Goal: Information Seeking & Learning: Learn about a topic

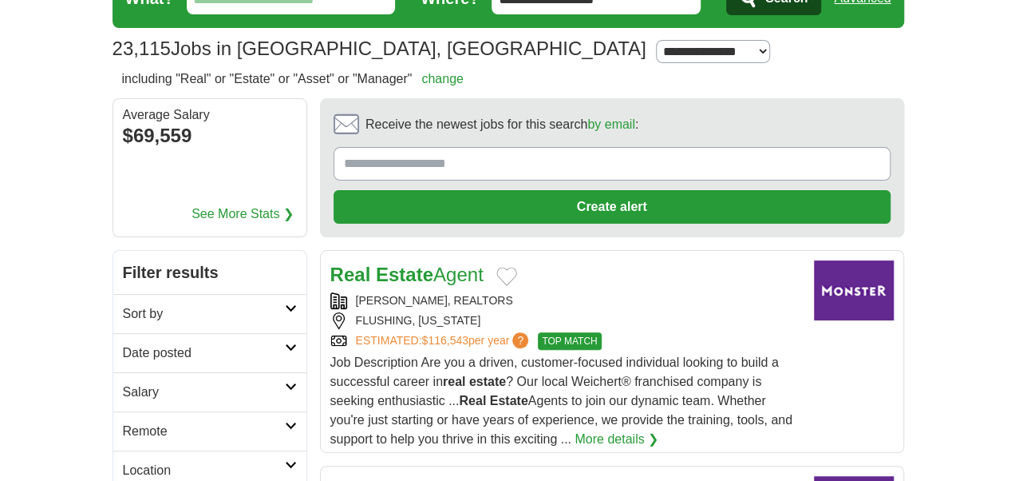
scroll to position [80, 0]
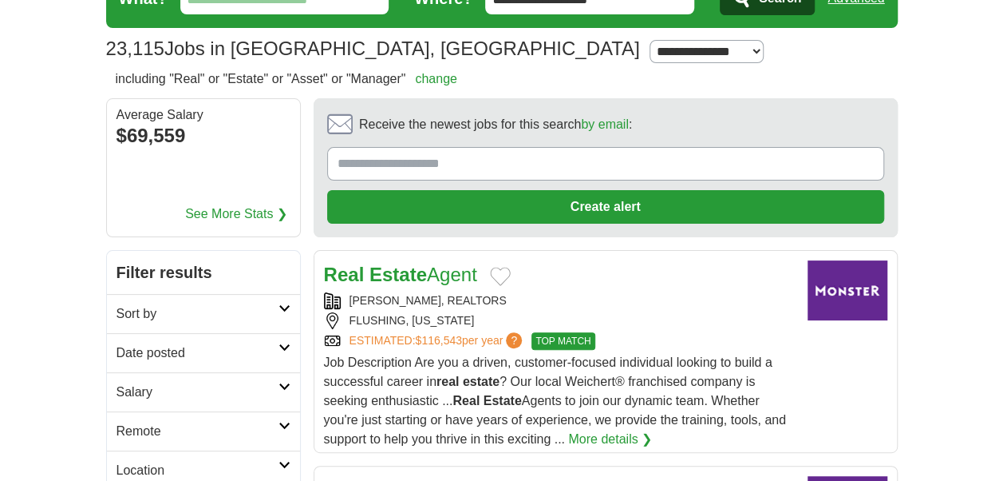
click at [263, 216] on link "See More Stats ❯" at bounding box center [236, 213] width 102 height 19
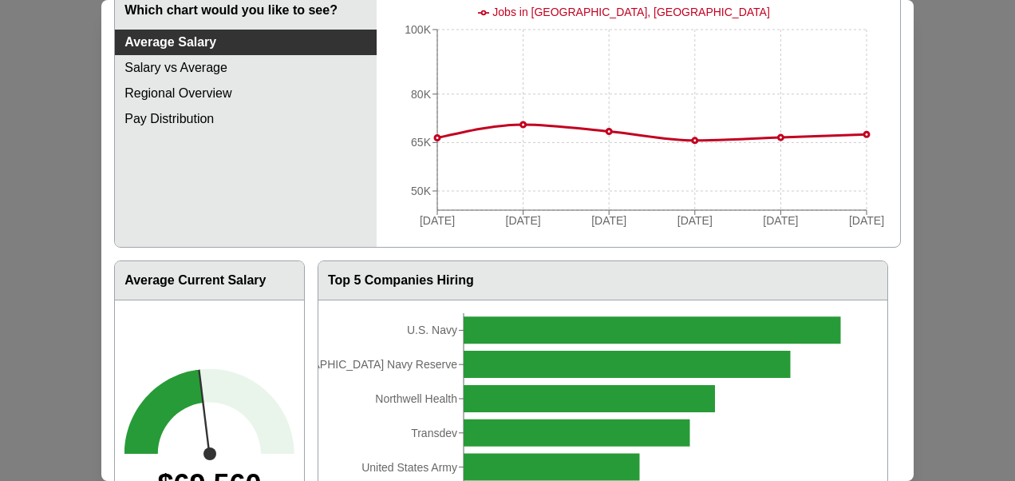
scroll to position [140, 0]
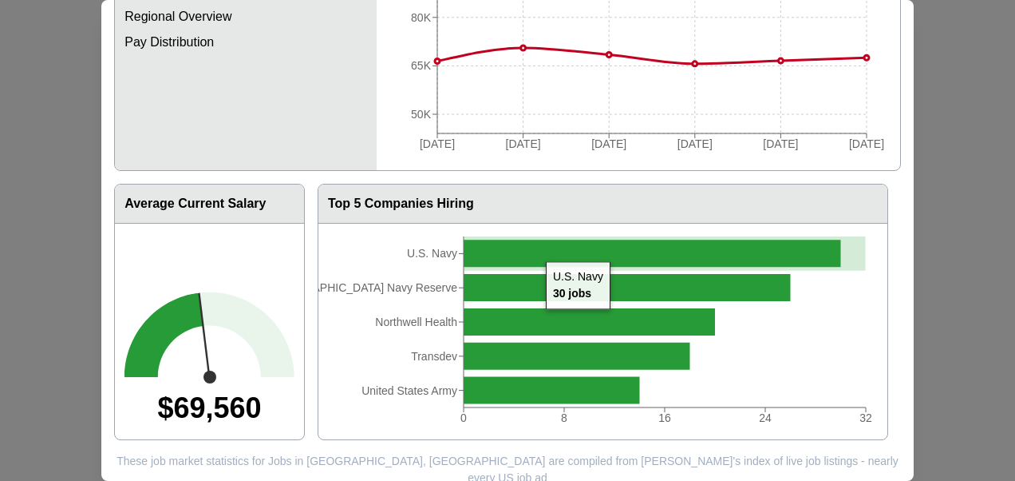
click at [535, 255] on icon at bounding box center [653, 252] width 378 height 27
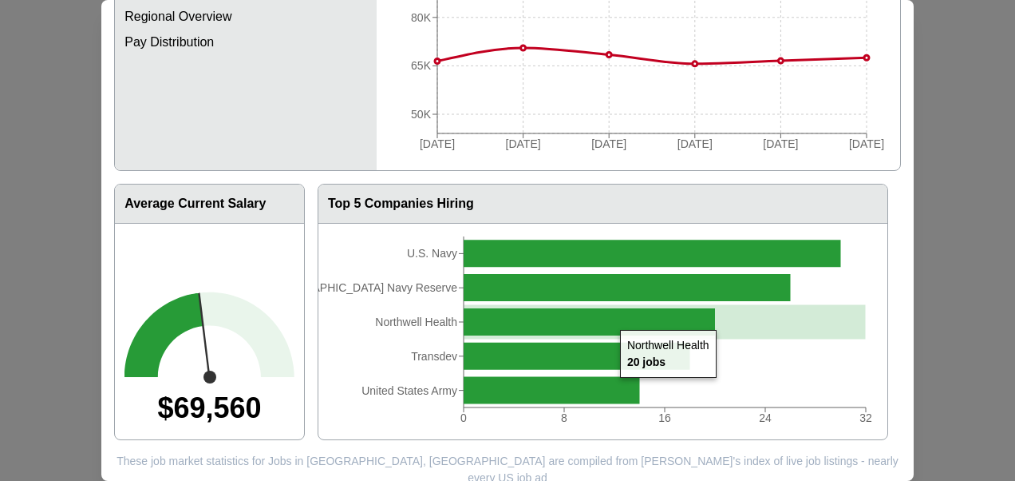
click at [609, 317] on icon at bounding box center [589, 321] width 251 height 27
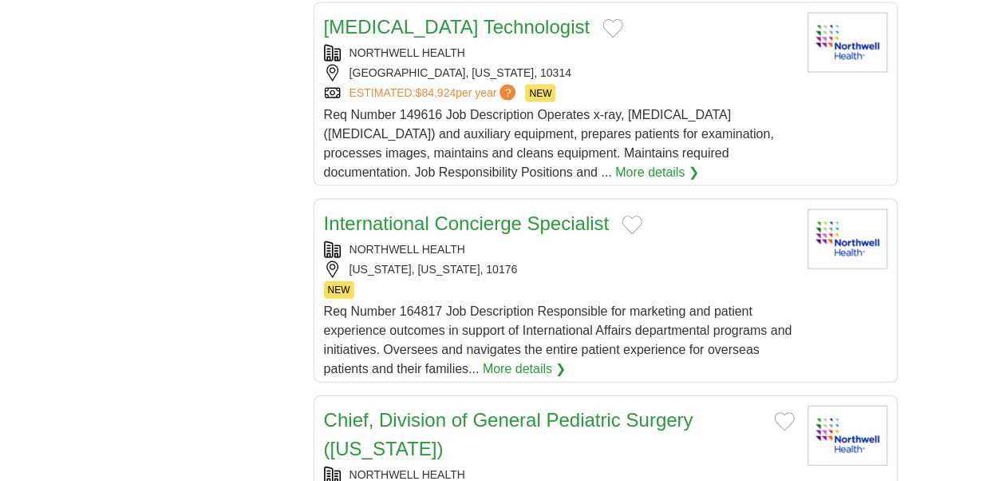
scroll to position [1676, 0]
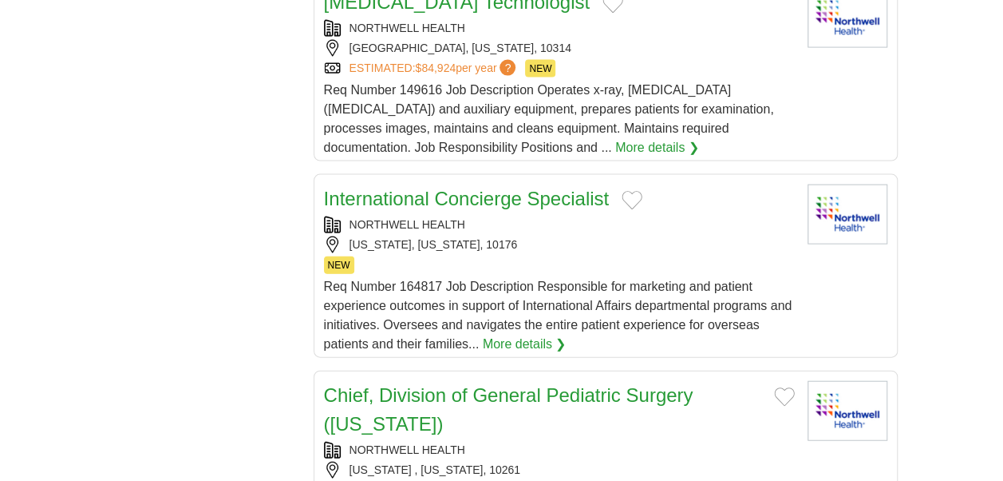
click at [532, 191] on link "International Concierge Specialist" at bounding box center [467, 199] width 286 height 22
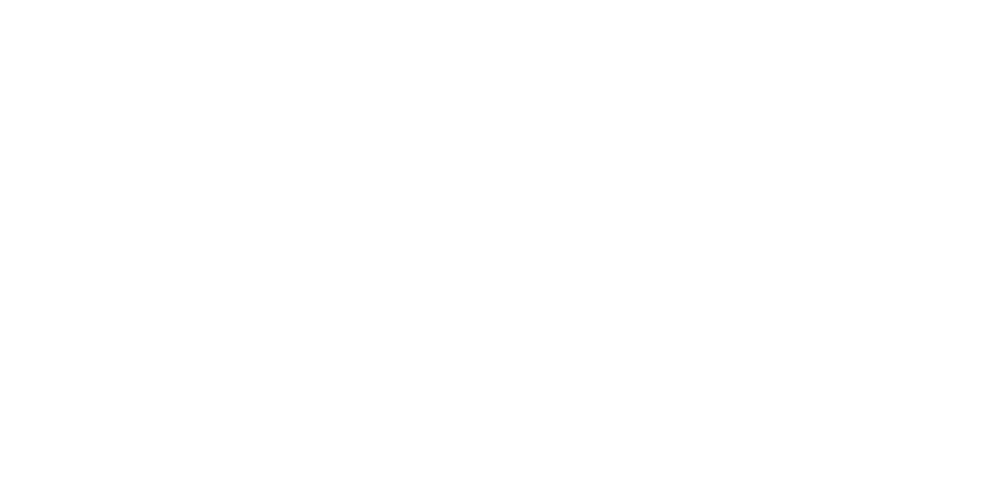
scroll to position [2554, 0]
